Goal: Information Seeking & Learning: Learn about a topic

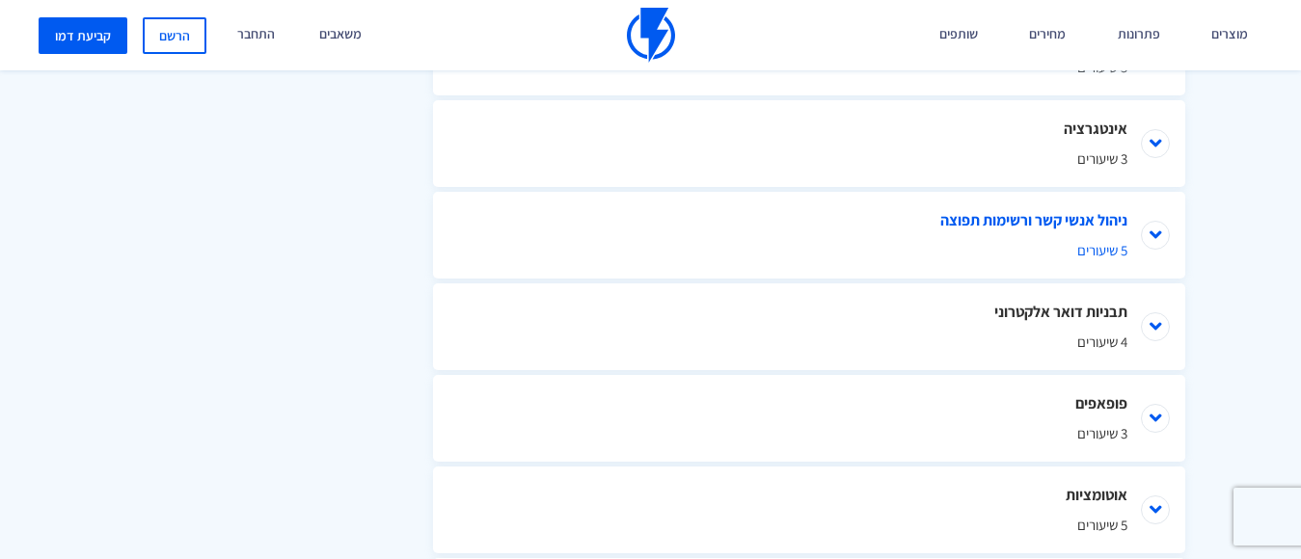
scroll to position [1175, 0]
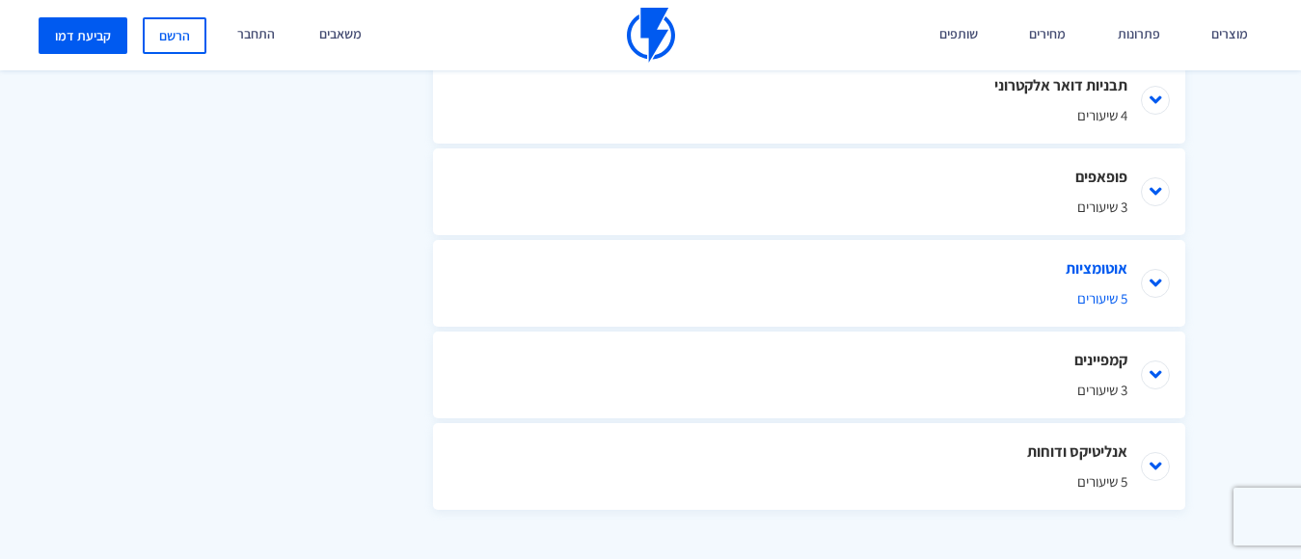
click at [1121, 270] on li "אוטומציות 5 שיעורים" at bounding box center [809, 283] width 752 height 87
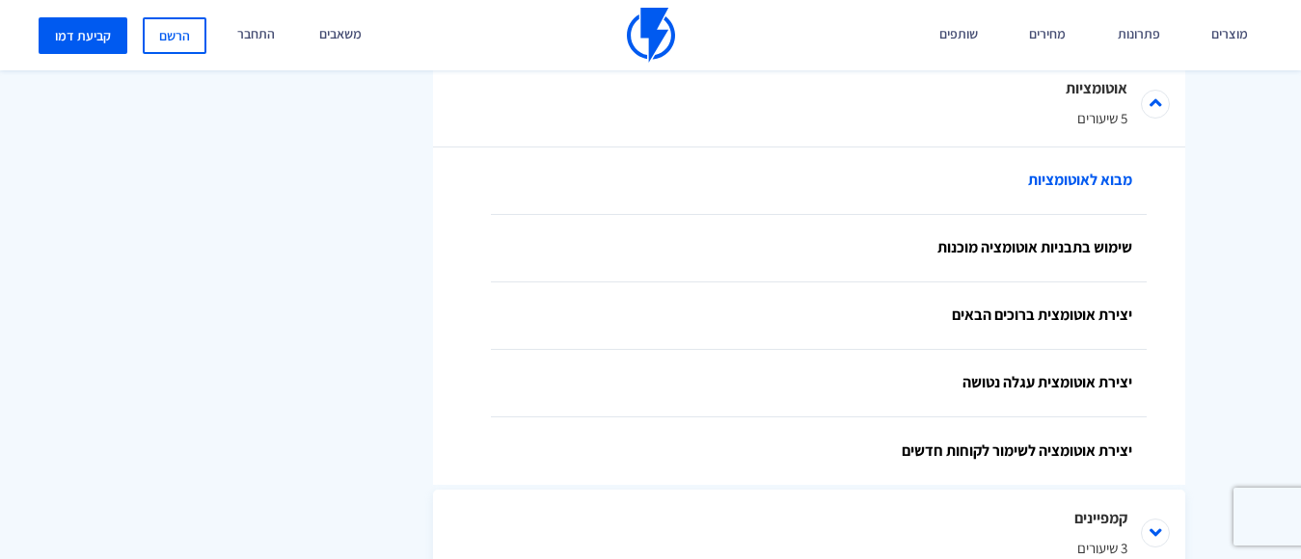
scroll to position [1513, 0]
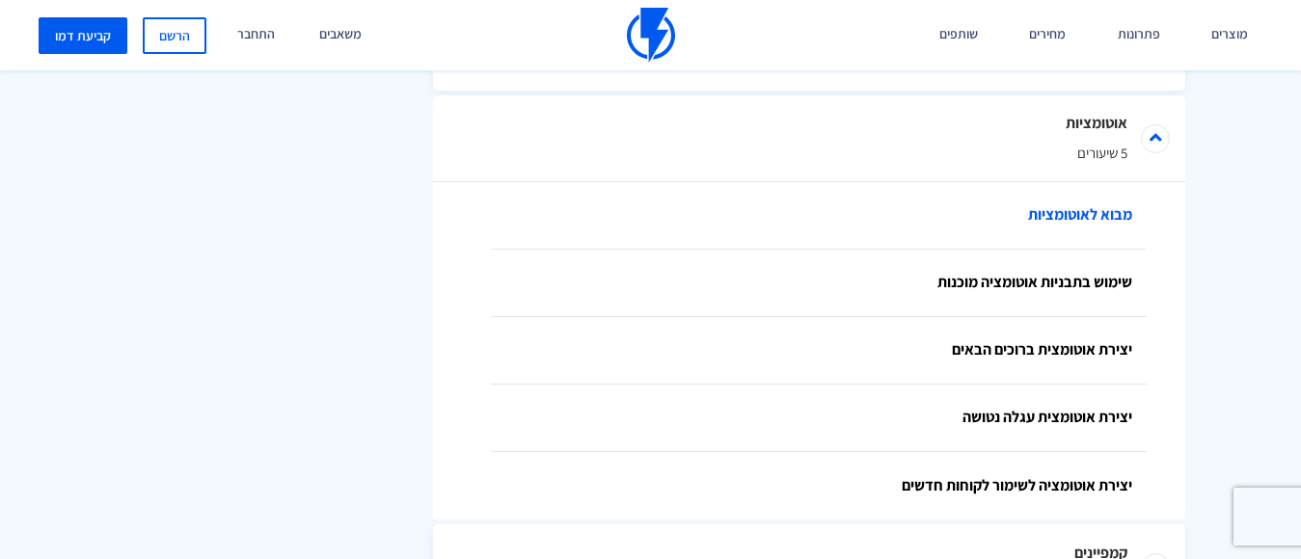
click at [1071, 220] on link "מבוא לאוטומציות" at bounding box center [819, 215] width 656 height 67
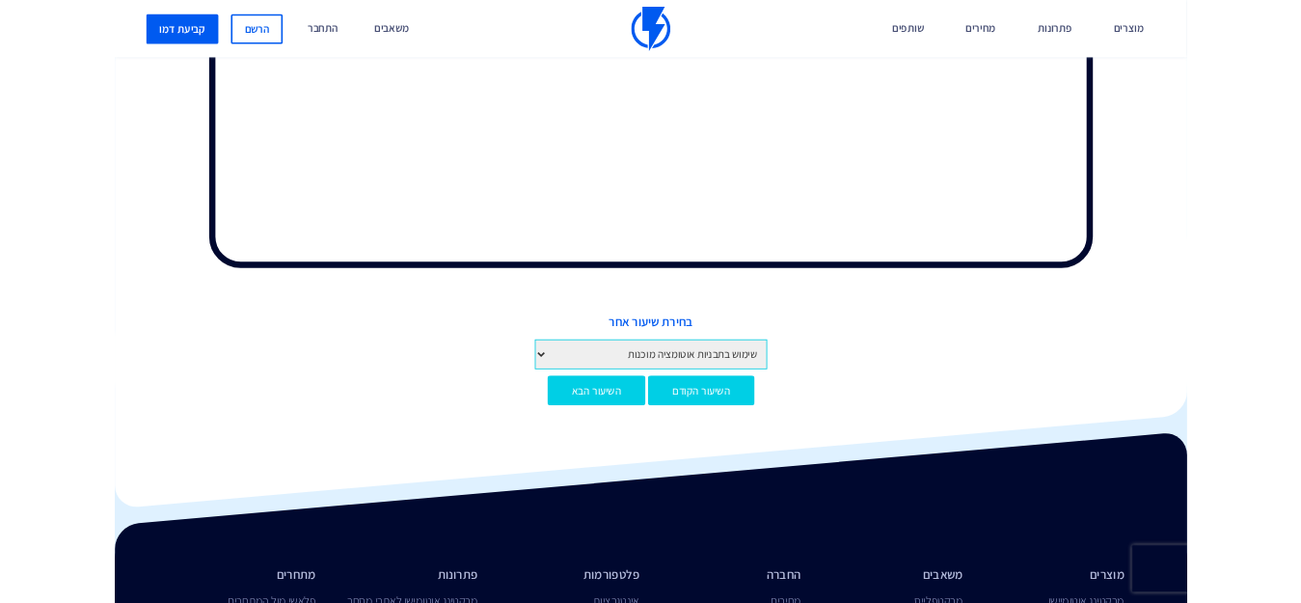
scroll to position [845, 0]
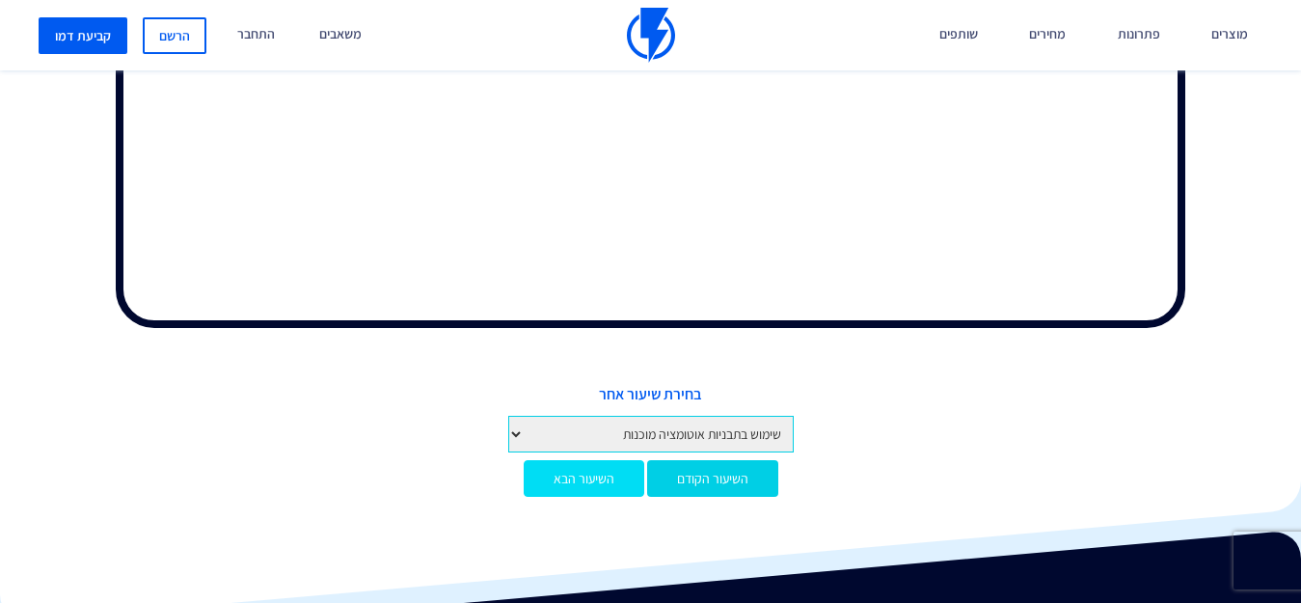
click at [604, 483] on link "השיעור הבא" at bounding box center [584, 478] width 121 height 37
